Goal: Navigation & Orientation: Understand site structure

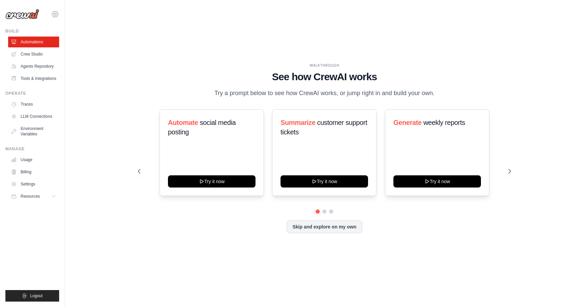
click at [57, 11] on icon at bounding box center [55, 14] width 8 height 8
click at [74, 22] on div "[PERSON_NAME][EMAIL_ADDRESS][PERSON_NAME][DOMAIN_NAME]" at bounding box center [83, 26] width 64 height 15
click at [74, 49] on div "Settings" at bounding box center [83, 41] width 64 height 17
click at [74, 45] on span "Settings" at bounding box center [83, 42] width 53 height 7
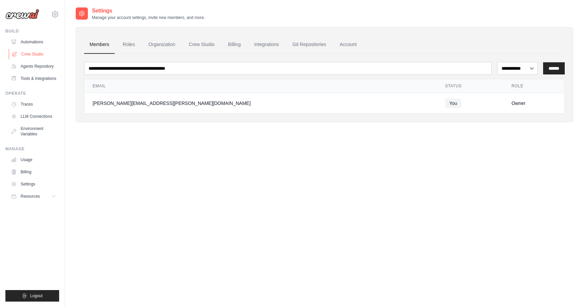
click at [47, 54] on link "Crew Studio" at bounding box center [34, 54] width 51 height 11
click at [344, 46] on link "Account" at bounding box center [348, 45] width 28 height 18
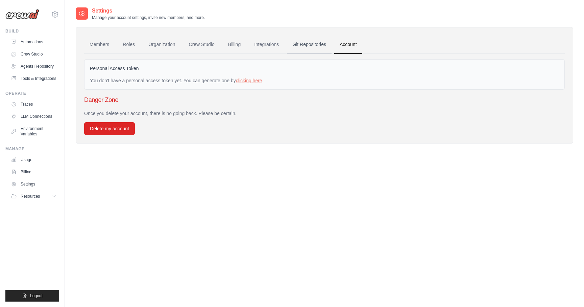
click at [315, 45] on link "Git Repositories" at bounding box center [309, 45] width 45 height 18
click at [252, 85] on div "Personal Access Token You don't have a personal access token yet. You can gener…" at bounding box center [324, 74] width 481 height 30
click at [252, 83] on link "clicking here" at bounding box center [249, 80] width 26 height 5
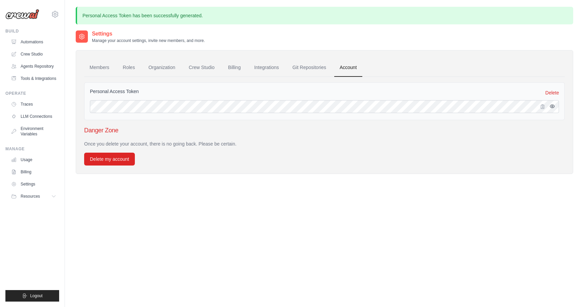
click at [554, 109] on icon "button" at bounding box center [552, 105] width 5 height 5
click at [319, 72] on link "Git Repositories" at bounding box center [309, 68] width 45 height 18
click at [291, 50] on div "**********" at bounding box center [325, 112] width 498 height 124
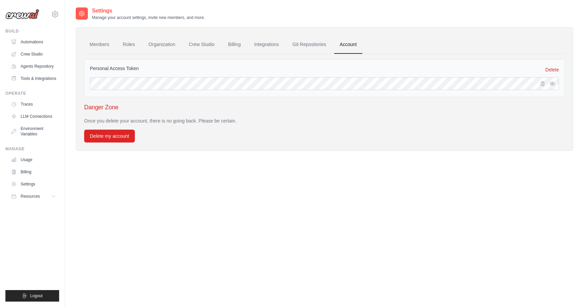
click at [291, 50] on link "Git Repositories" at bounding box center [309, 45] width 45 height 18
click at [155, 50] on link "Organization" at bounding box center [162, 45] width 38 height 18
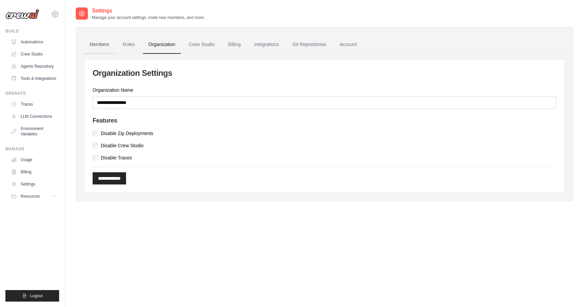
click at [114, 48] on link "Members" at bounding box center [99, 45] width 30 height 18
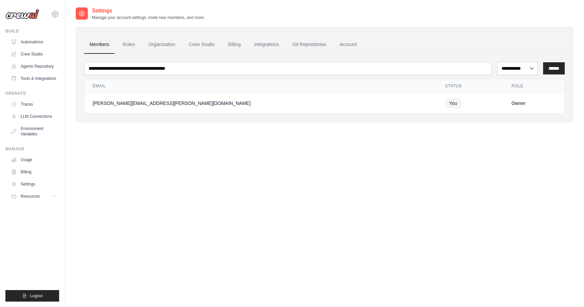
click at [96, 47] on link "Members" at bounding box center [99, 45] width 30 height 18
click at [37, 50] on link "Crew Studio" at bounding box center [34, 54] width 51 height 11
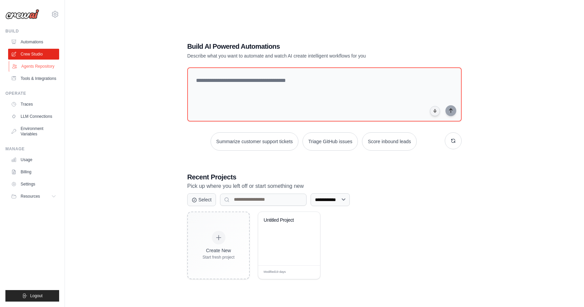
click at [45, 65] on link "Agents Repository" at bounding box center [34, 66] width 51 height 11
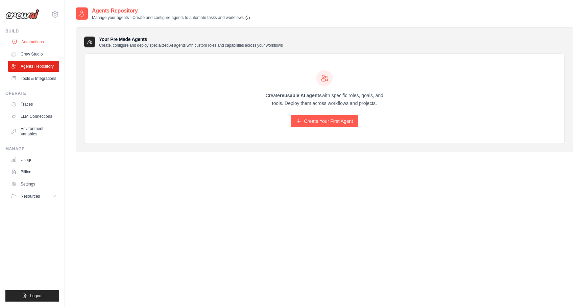
click at [44, 45] on link "Automations" at bounding box center [34, 42] width 51 height 11
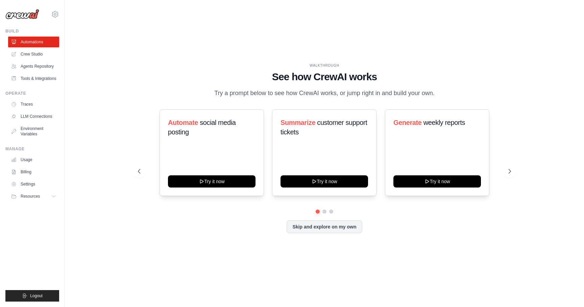
click at [153, 95] on div "WALKTHROUGH See how [PERSON_NAME] works Try a prompt below to see how [PERSON_N…" at bounding box center [324, 80] width 373 height 35
click at [28, 64] on link "Agents Repository" at bounding box center [34, 66] width 51 height 11
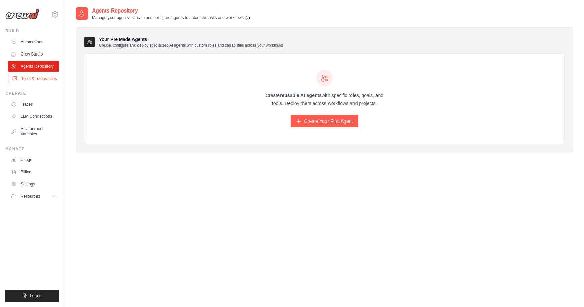
click at [38, 77] on link "Tools & Integrations" at bounding box center [34, 78] width 51 height 11
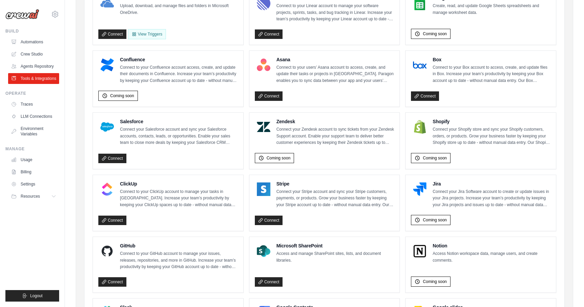
scroll to position [177, 0]
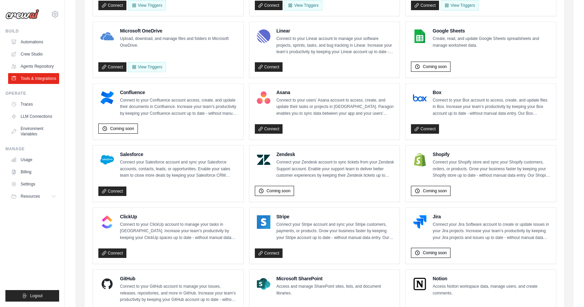
click at [440, 251] on span "Coming soon" at bounding box center [435, 252] width 24 height 5
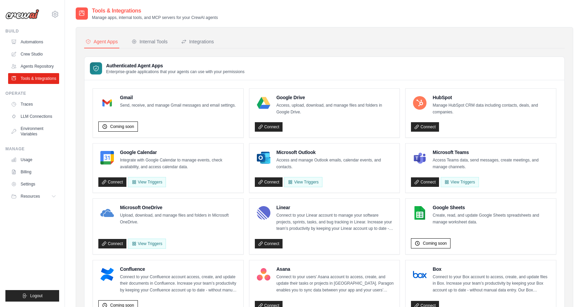
click at [152, 40] on div "Internal Tools" at bounding box center [150, 41] width 36 height 7
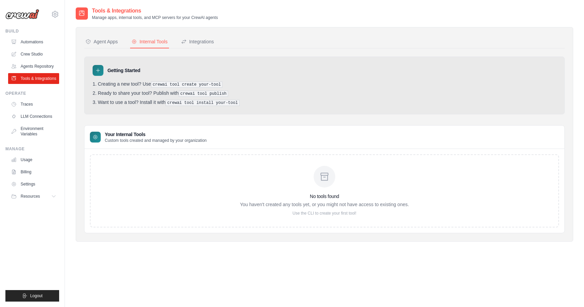
click at [246, 195] on h3 "No tools found" at bounding box center [324, 196] width 169 height 7
click at [207, 44] on div "Integrations" at bounding box center [197, 41] width 33 height 7
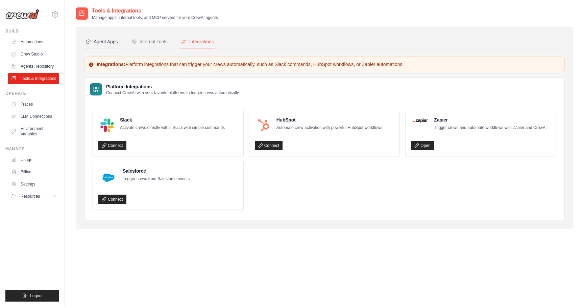
click at [100, 45] on div "Agent Apps" at bounding box center [102, 41] width 32 height 7
